Goal: Use online tool/utility: Utilize a website feature to perform a specific function

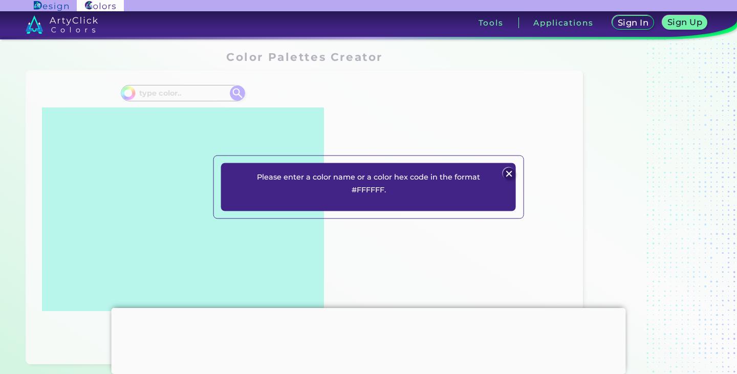
click at [510, 171] on img at bounding box center [509, 173] width 12 height 12
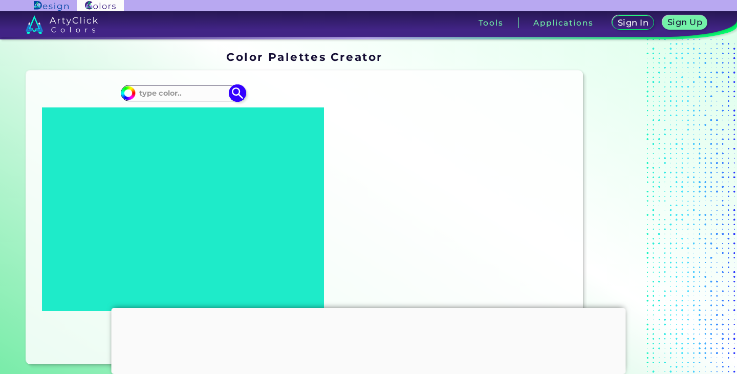
click at [174, 92] on input at bounding box center [183, 94] width 95 height 14
paste input "#c78f80"
type input "#c78f80"
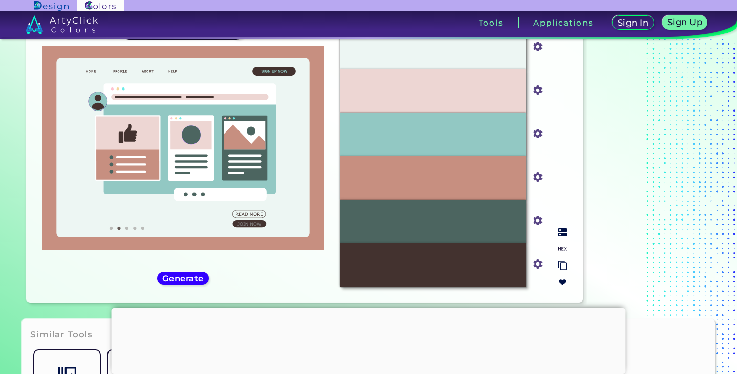
scroll to position [51, 0]
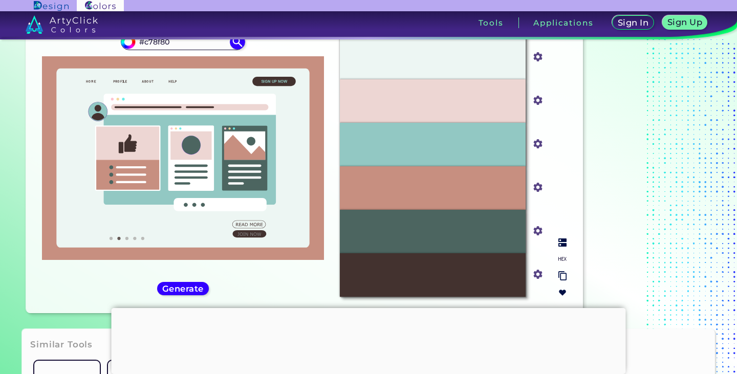
drag, startPoint x: 487, startPoint y: 233, endPoint x: 544, endPoint y: 243, distance: 57.6
click at [544, 243] on div "#4c6560" at bounding box center [538, 232] width 25 height 44
click at [536, 232] on input "#4c6560" at bounding box center [535, 230] width 13 height 13
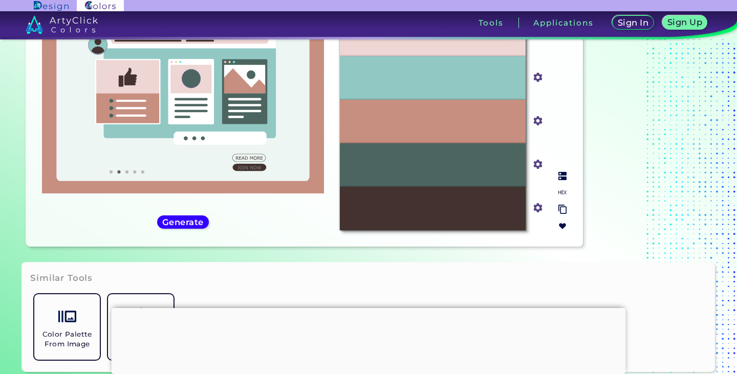
click at [537, 164] on input "#4c6560" at bounding box center [535, 163] width 13 height 13
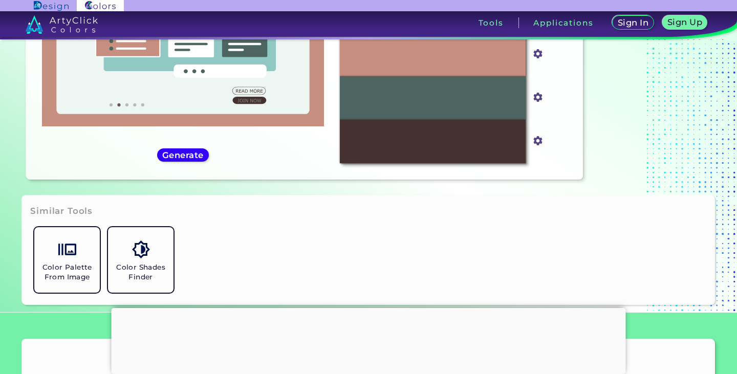
scroll to position [82, 0]
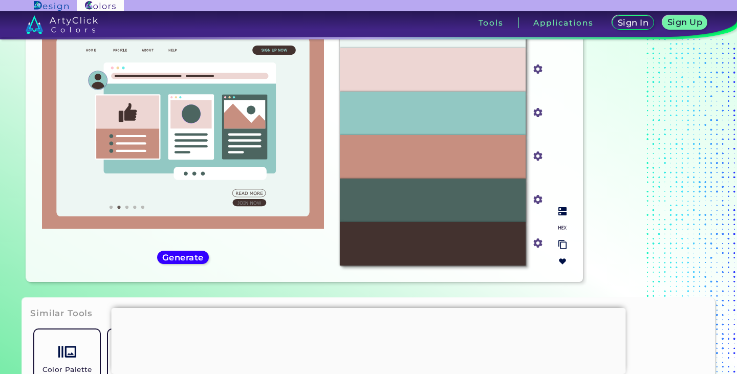
click at [400, 208] on div "#4C6560" at bounding box center [433, 201] width 186 height 44
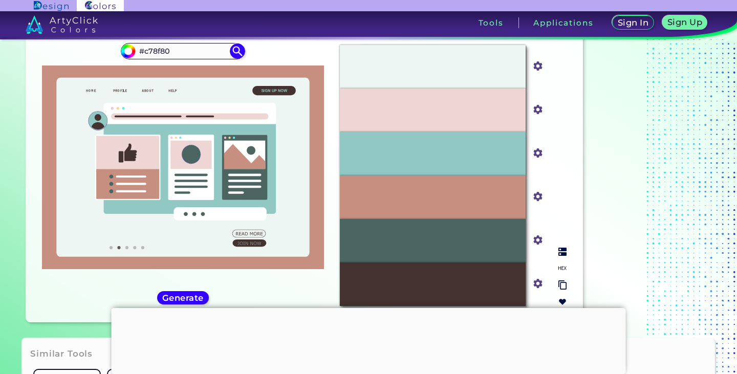
scroll to position [51, 0]
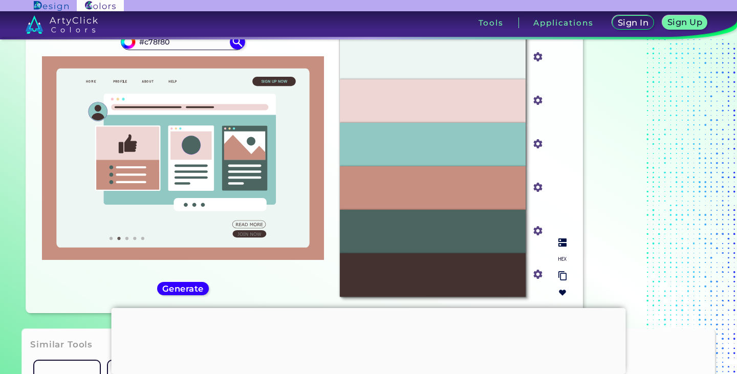
click at [536, 233] on input "#4c6560" at bounding box center [535, 230] width 13 height 13
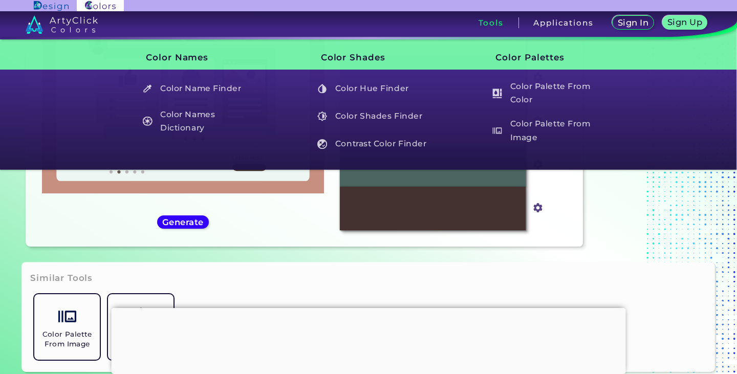
scroll to position [118, 0]
